Goal: Information Seeking & Learning: Find specific fact

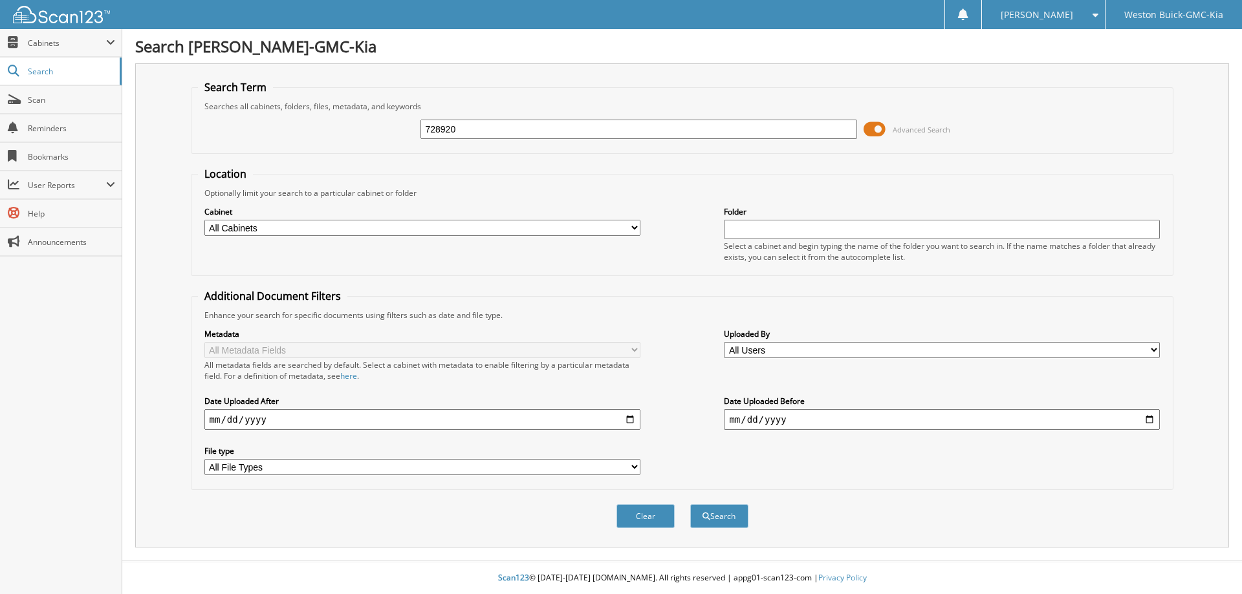
type input "728920"
click at [690, 504] on button "Search" at bounding box center [719, 516] width 58 height 24
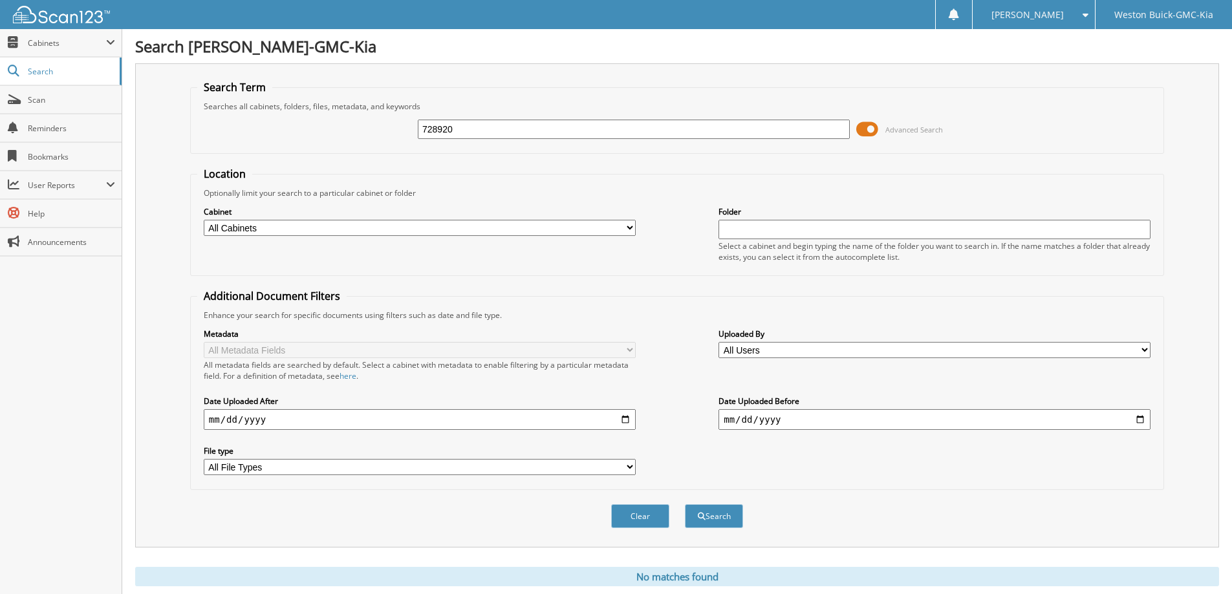
click at [863, 127] on span at bounding box center [867, 129] width 22 height 19
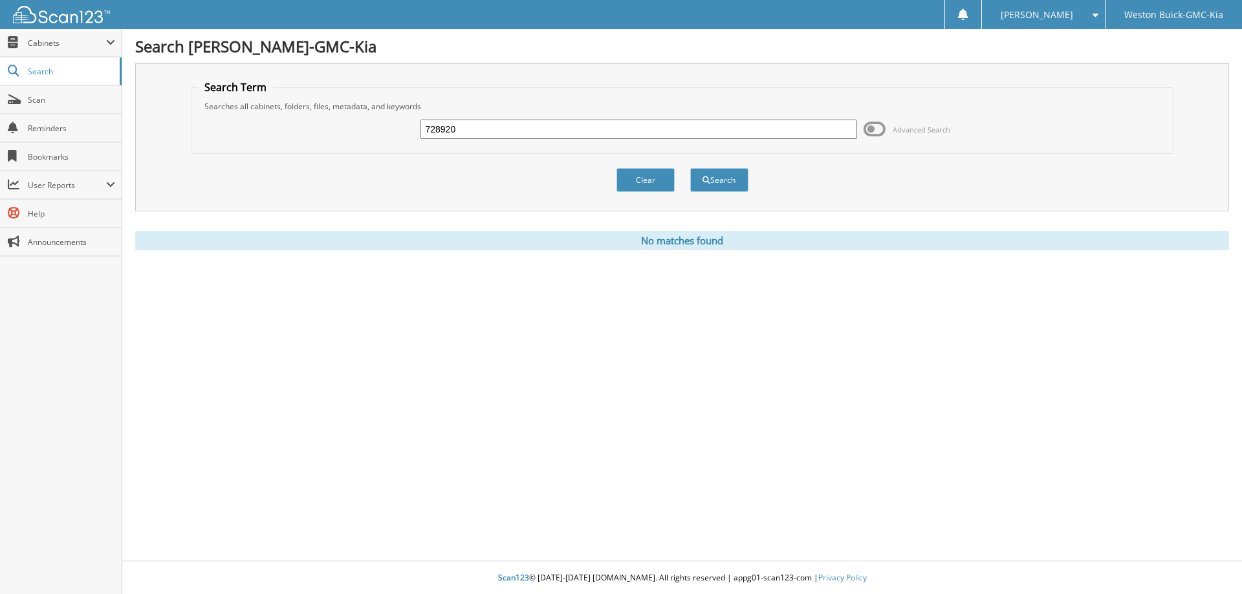
click at [565, 331] on div "Search [PERSON_NAME]-GMC-Kia Search Term Searches all cabinets, folders, files,…" at bounding box center [681, 297] width 1119 height 594
